Goal: Navigation & Orientation: Find specific page/section

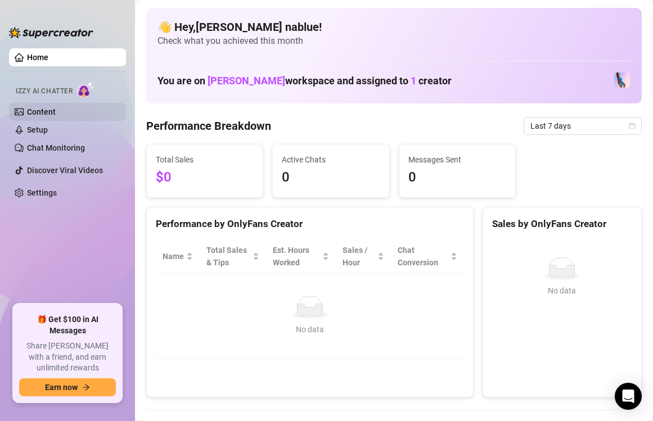
click at [56, 116] on link "Content" at bounding box center [41, 111] width 29 height 9
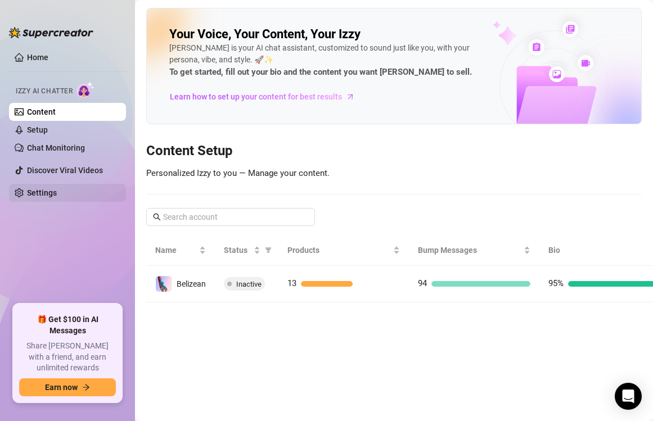
click at [57, 198] on link "Settings" at bounding box center [42, 193] width 30 height 9
